Goal: Complete application form

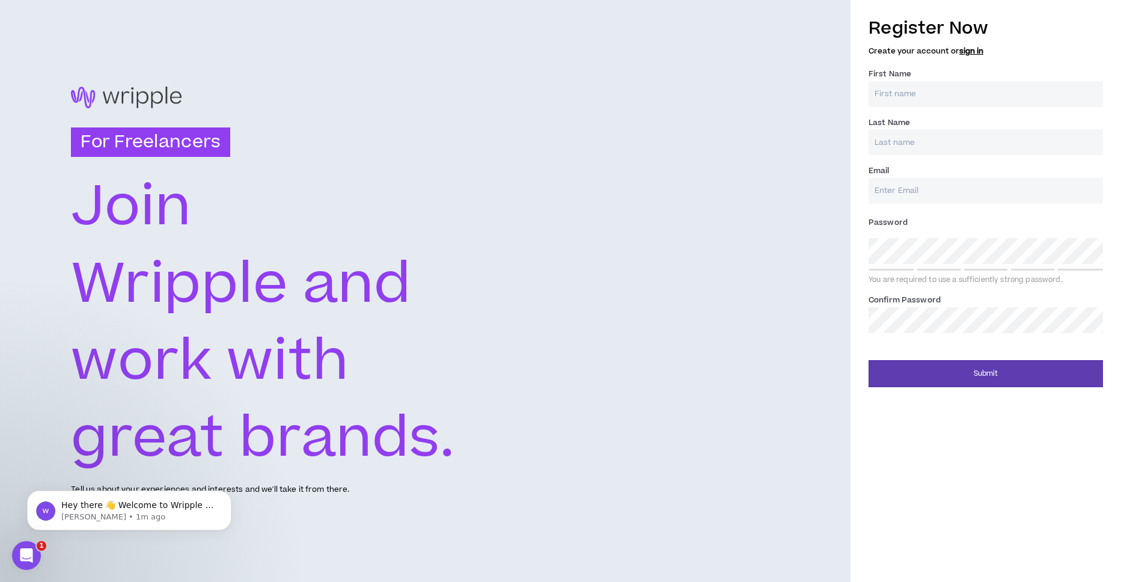
click at [964, 103] on input "First Name *" at bounding box center [986, 94] width 234 height 26
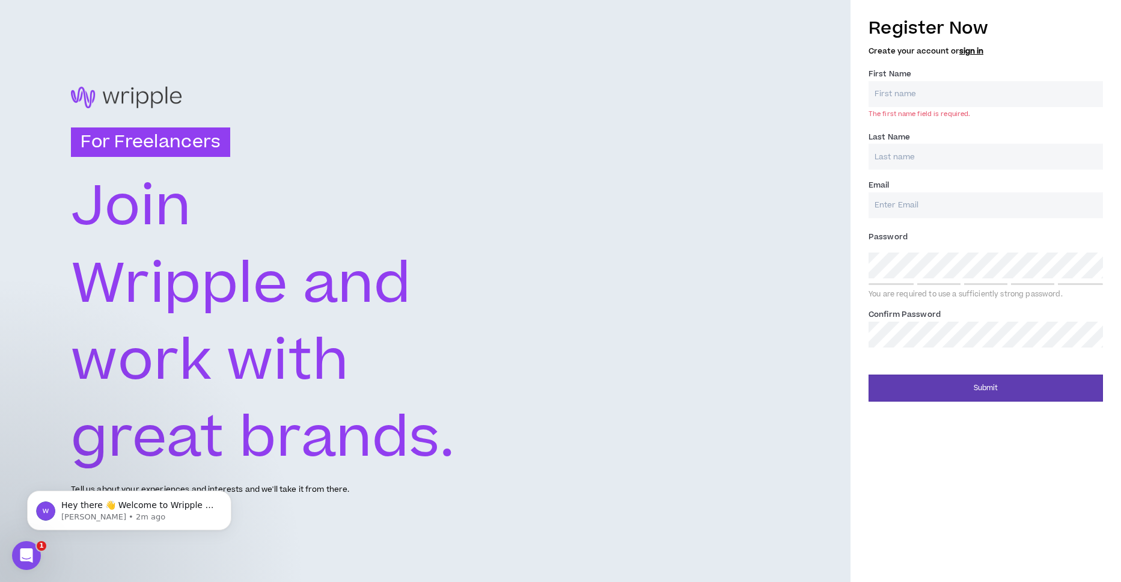
click at [954, 91] on input "First Name *" at bounding box center [986, 94] width 234 height 26
type input "test"
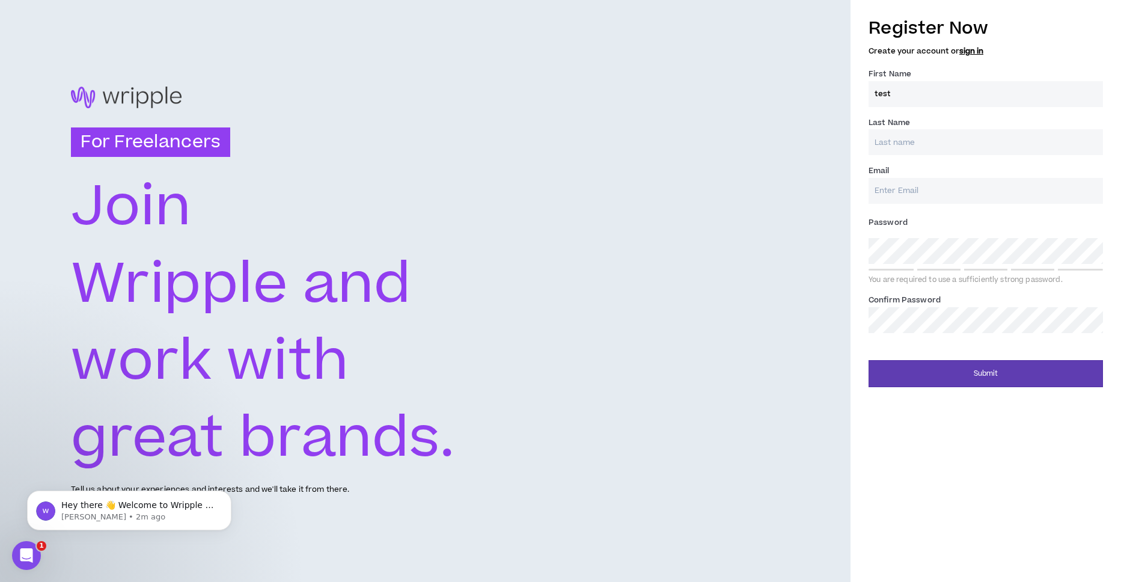
click at [917, 147] on input "Last Name *" at bounding box center [986, 142] width 234 height 26
type input "test"
click at [902, 194] on input "Email *" at bounding box center [986, 191] width 234 height 26
type input "[EMAIL_ADDRESS][DOMAIN_NAME]"
click at [920, 276] on div "You are required to use a sufficiently strong password." at bounding box center [986, 280] width 234 height 10
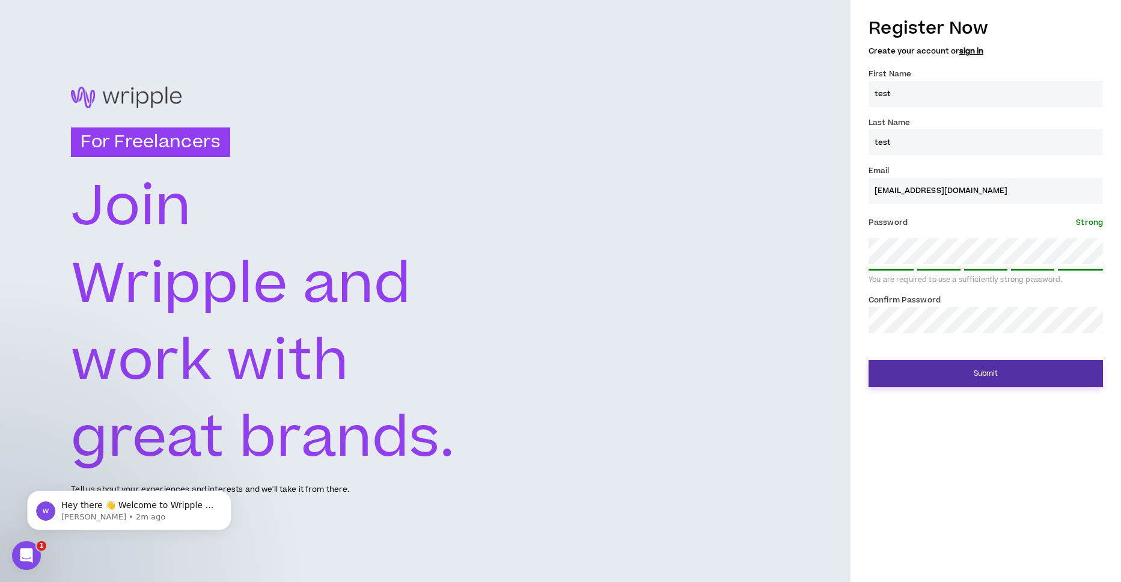
click at [1025, 365] on button "Submit" at bounding box center [986, 373] width 234 height 27
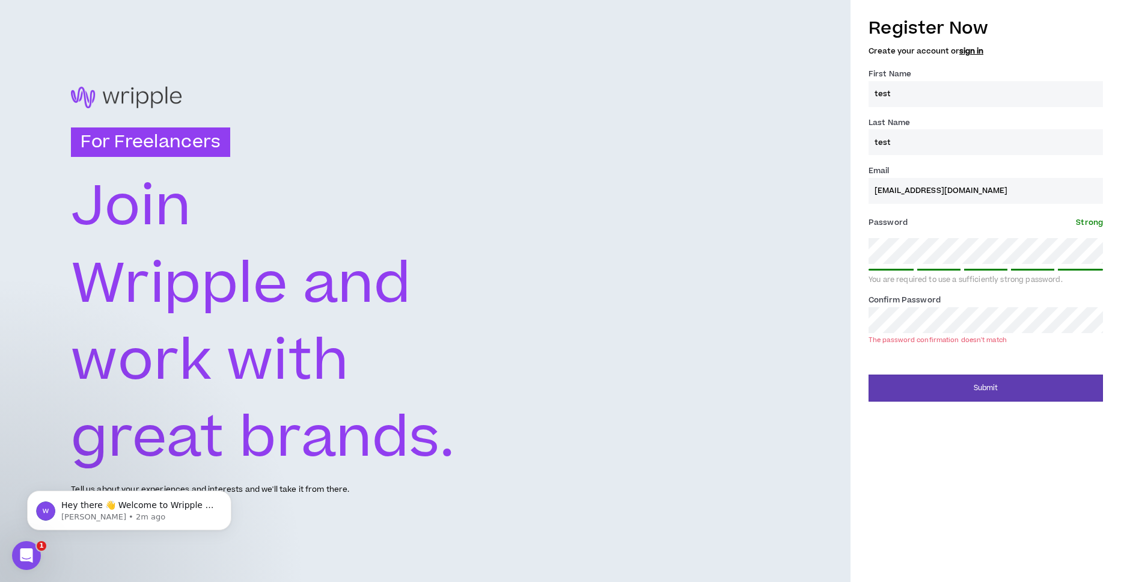
click at [943, 307] on div "Confirm Password * The password confirmation doesn't match" at bounding box center [986, 318] width 234 height 50
click at [944, 307] on div "Confirm Password * The password confirmation doesn't match" at bounding box center [986, 318] width 234 height 50
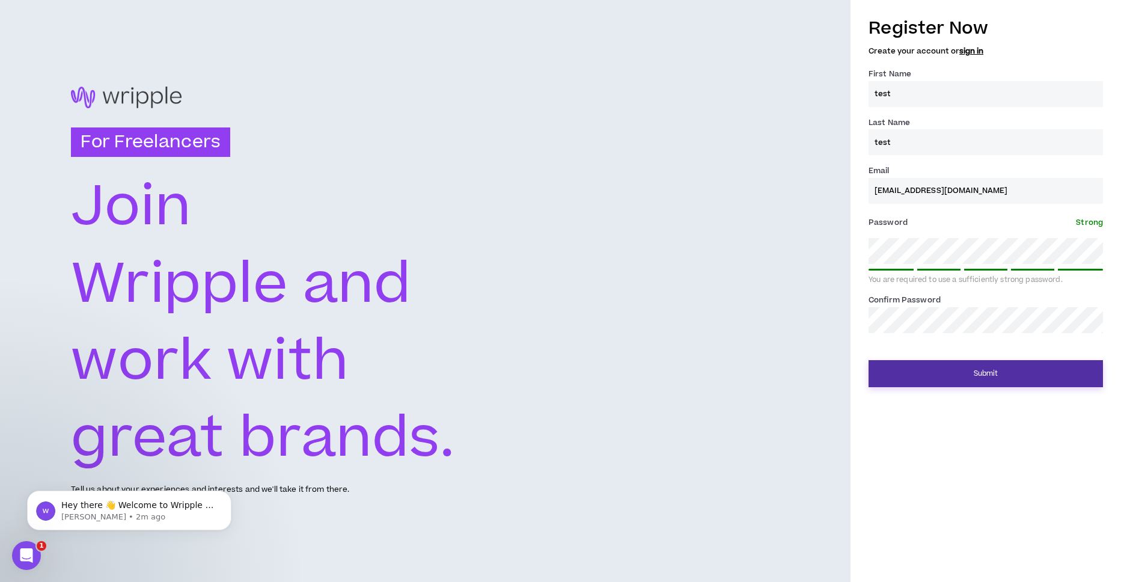
click at [1034, 369] on button "Submit" at bounding box center [986, 373] width 234 height 27
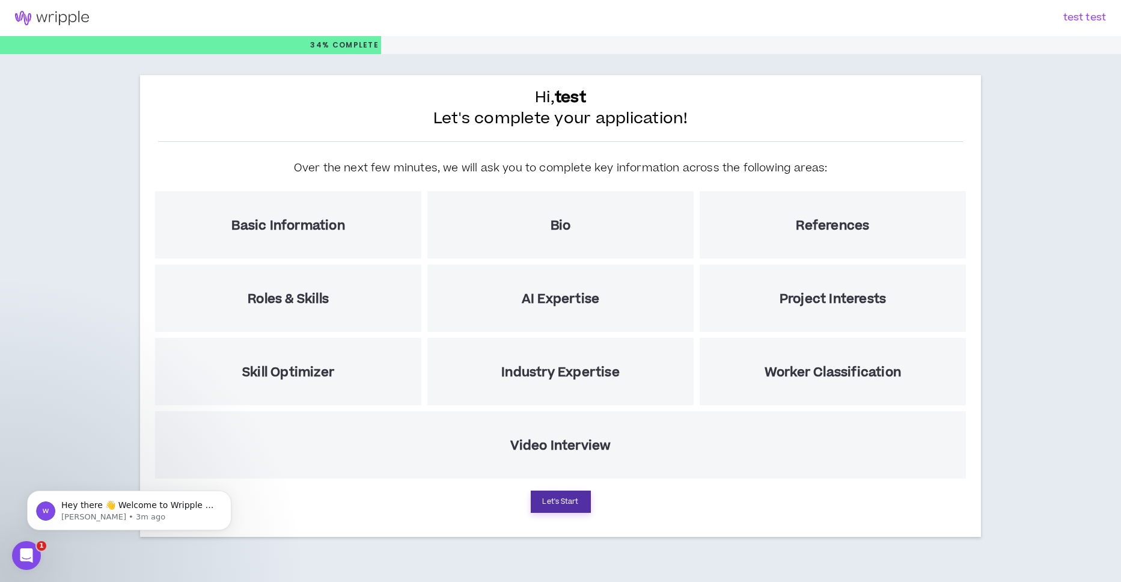
click at [558, 491] on button "Let's Start" at bounding box center [561, 502] width 60 height 22
select select "US"
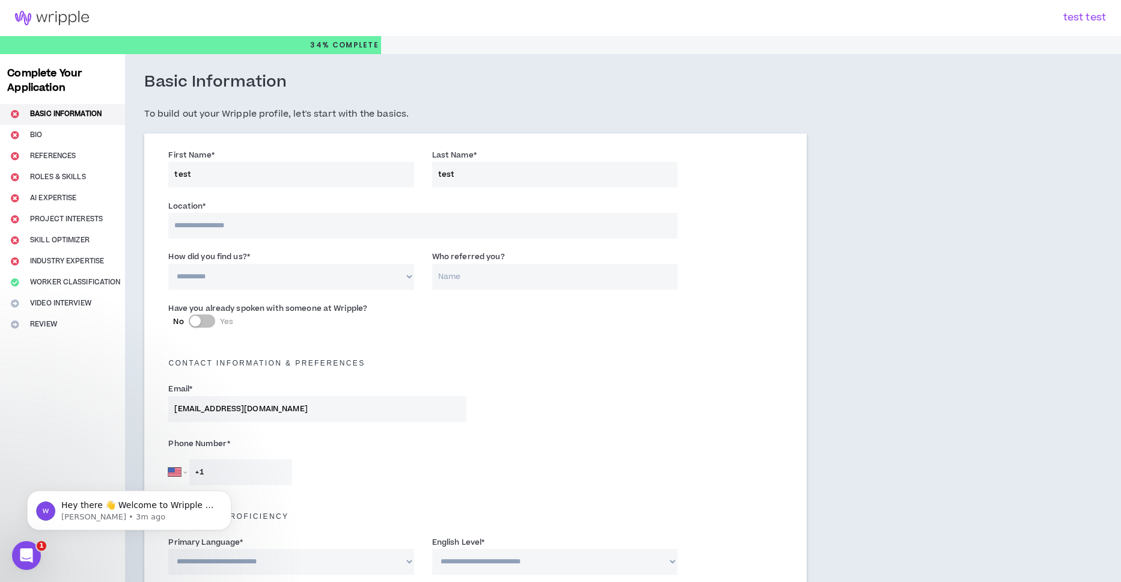
click at [61, 16] on img at bounding box center [52, 18] width 104 height 14
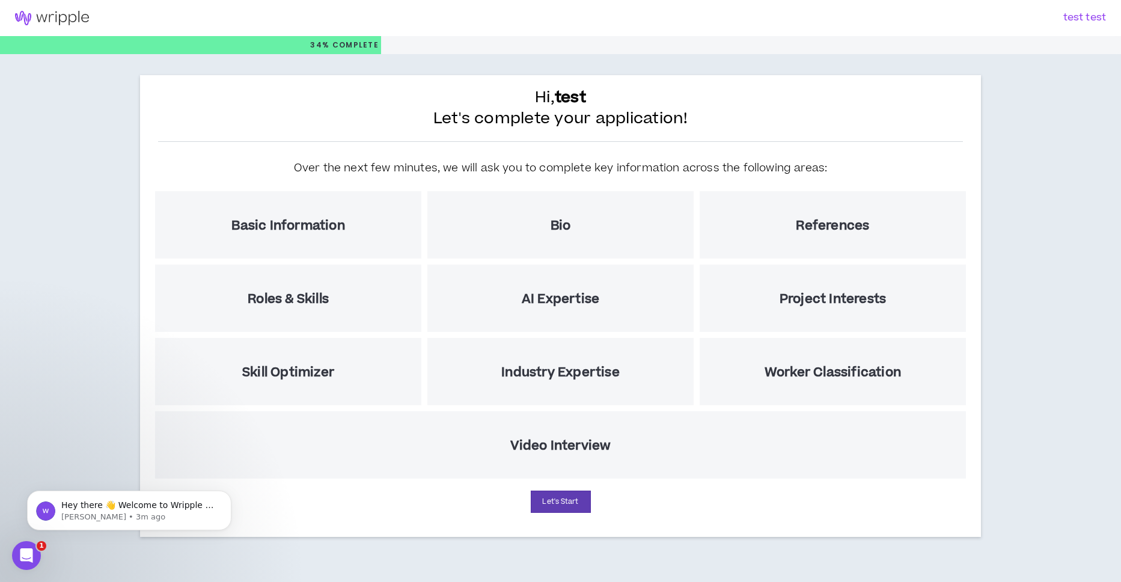
click at [61, 16] on img at bounding box center [52, 18] width 104 height 14
click at [1088, 14] on h3 "test test" at bounding box center [829, 17] width 553 height 11
click at [1073, 23] on h3 "test test" at bounding box center [829, 17] width 553 height 11
click at [558, 491] on button "Let's Start" at bounding box center [561, 502] width 60 height 22
select select "US"
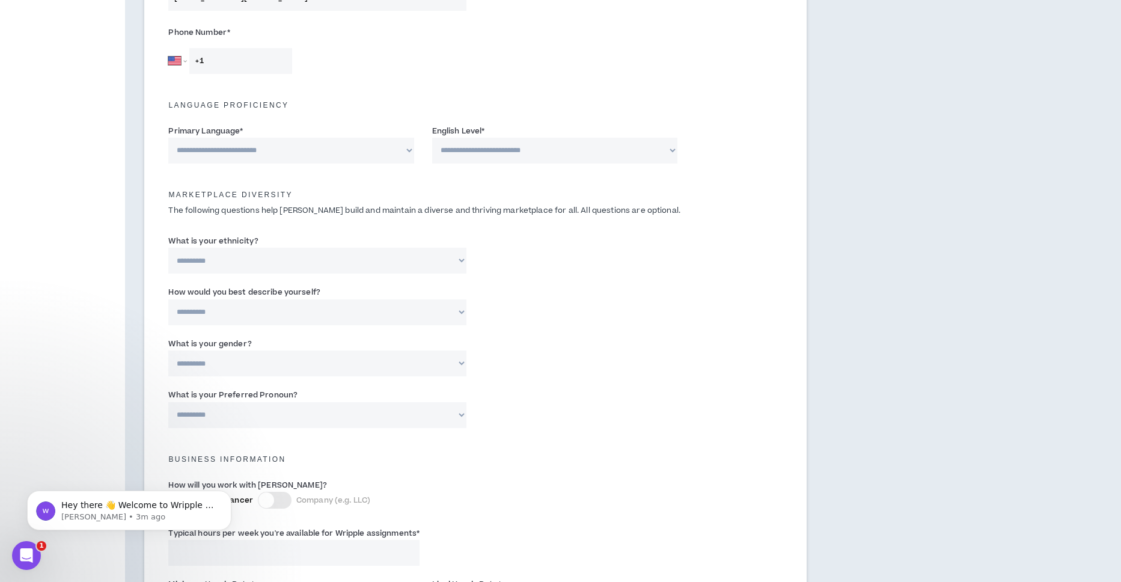
scroll to position [756, 0]
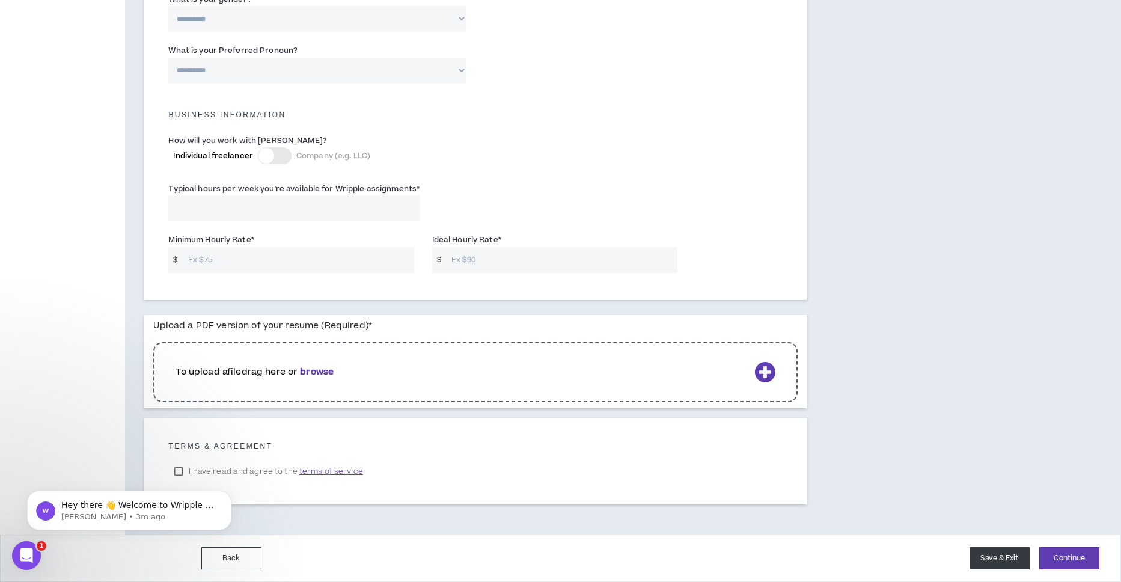
click at [1028, 550] on button "Save & Exit" at bounding box center [1000, 558] width 60 height 22
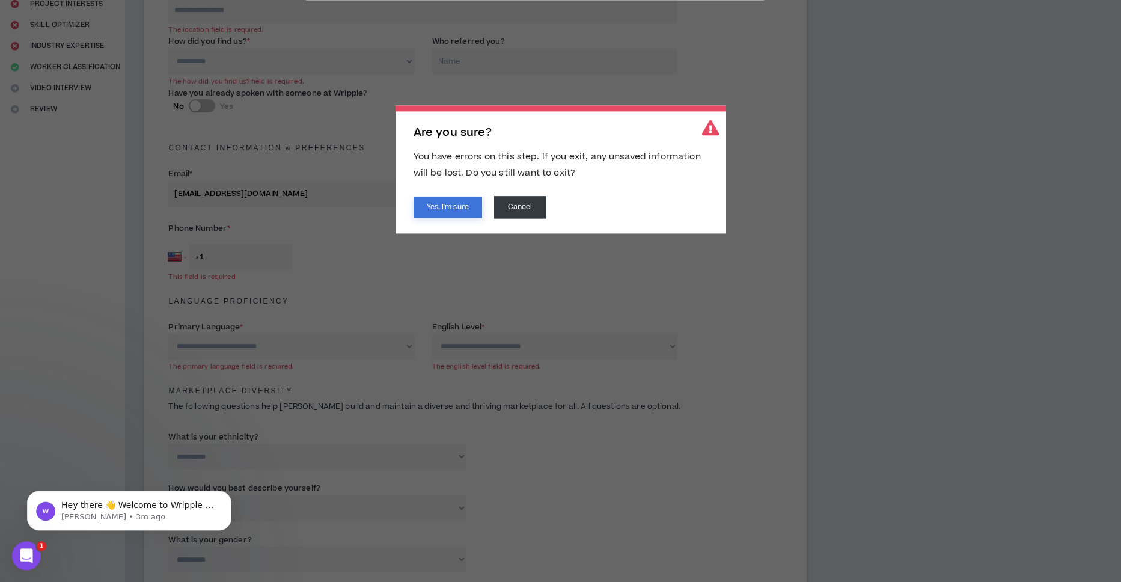
scroll to position [200, 0]
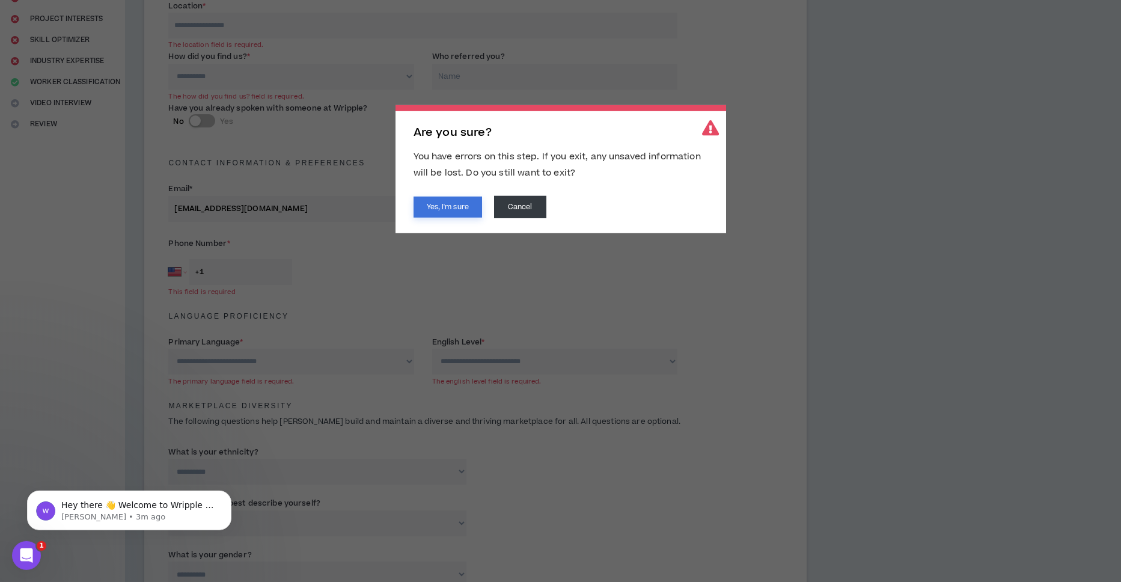
click at [435, 210] on button "Yes, I'm sure" at bounding box center [448, 207] width 69 height 21
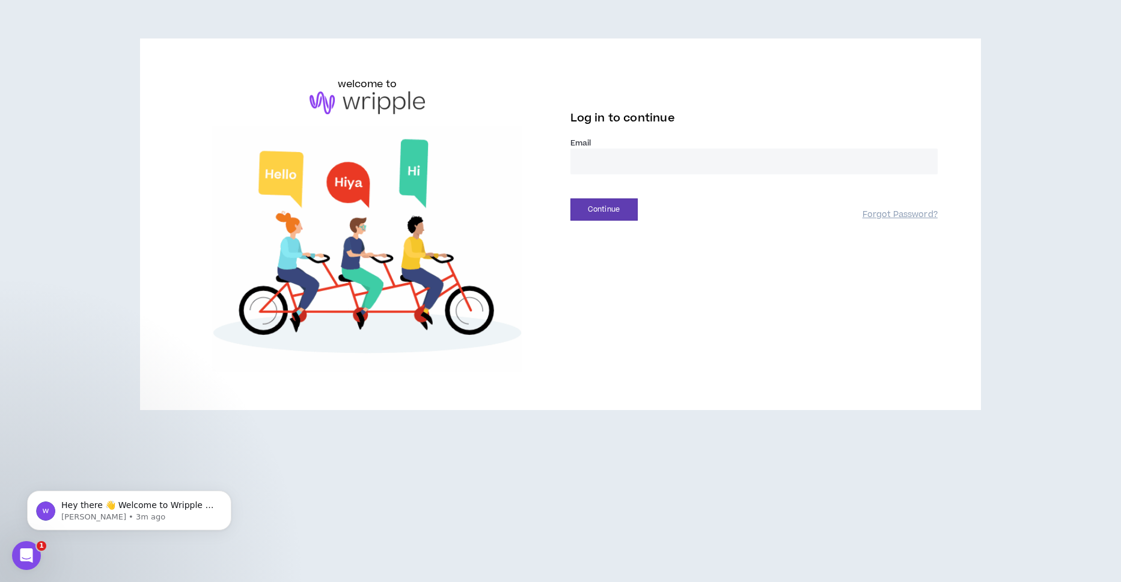
click at [622, 170] on input "email" at bounding box center [753, 161] width 367 height 26
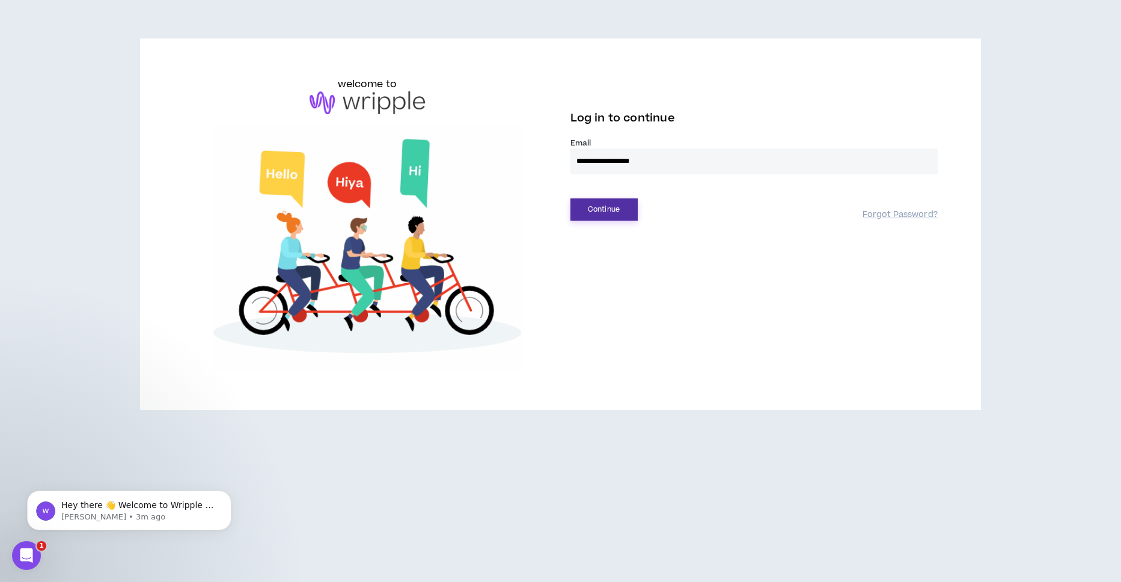
type input "**********"
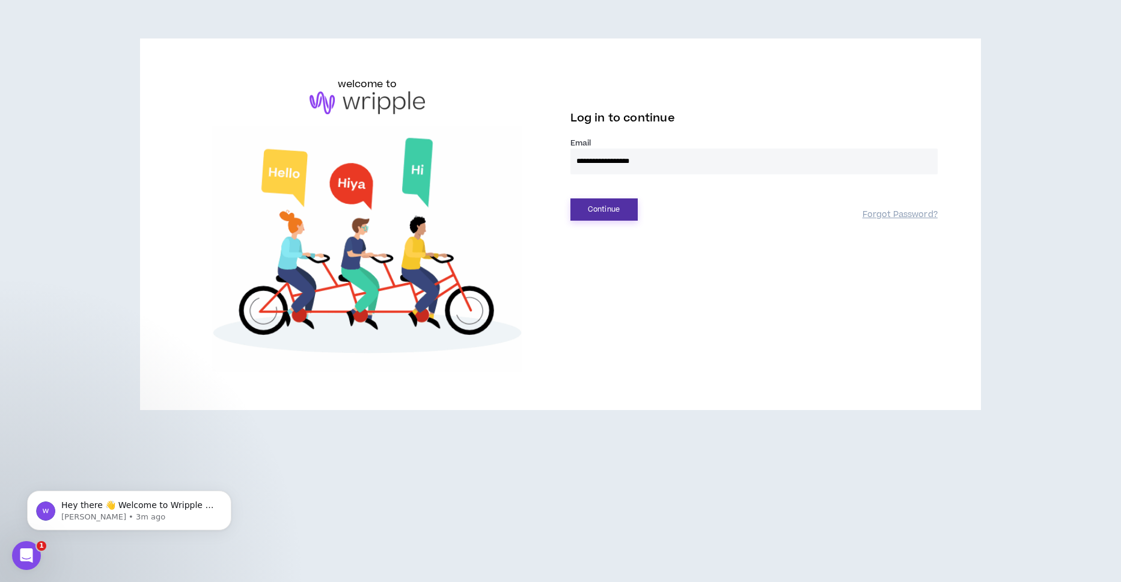
click at [622, 207] on button "Continue" at bounding box center [603, 209] width 67 height 22
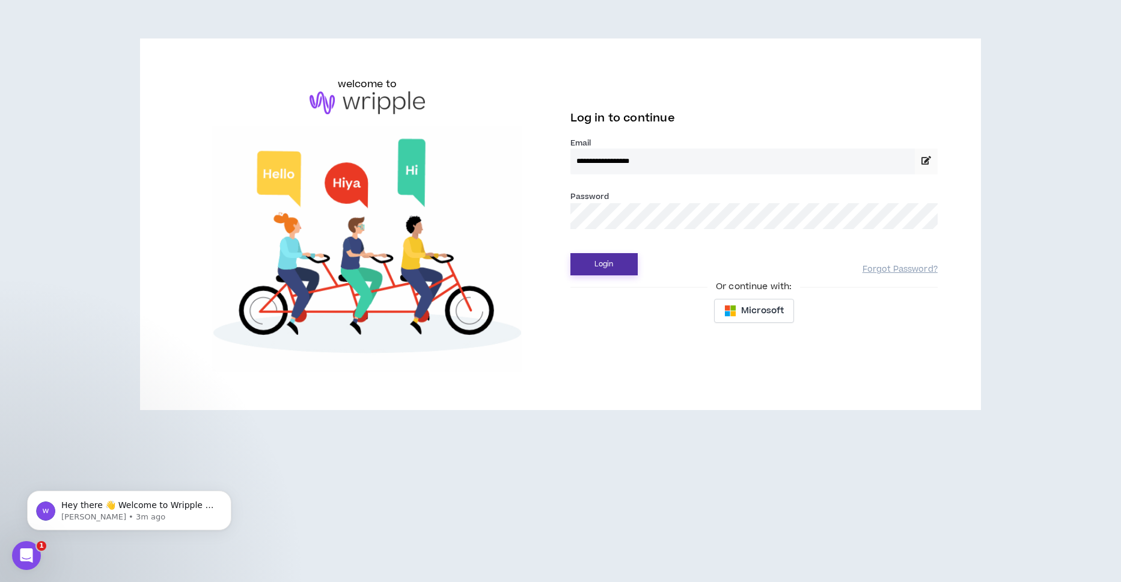
click at [612, 265] on button "Login" at bounding box center [603, 264] width 67 height 22
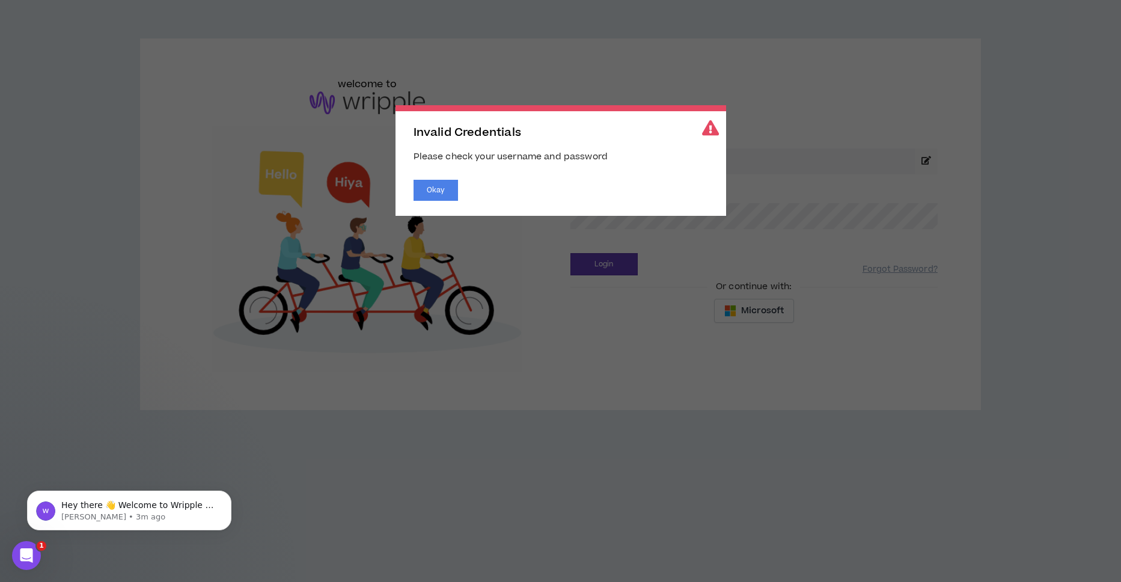
drag, startPoint x: 535, startPoint y: 188, endPoint x: 693, endPoint y: 168, distance: 159.3
click at [539, 189] on div "Okay" at bounding box center [561, 190] width 295 height 21
click at [753, 198] on span "Invalid Credentials Please check your username and password Okay" at bounding box center [560, 291] width 1121 height 582
click at [743, 230] on span "Invalid Credentials Please check your username and password Okay" at bounding box center [560, 291] width 1121 height 582
